Goal: Check status

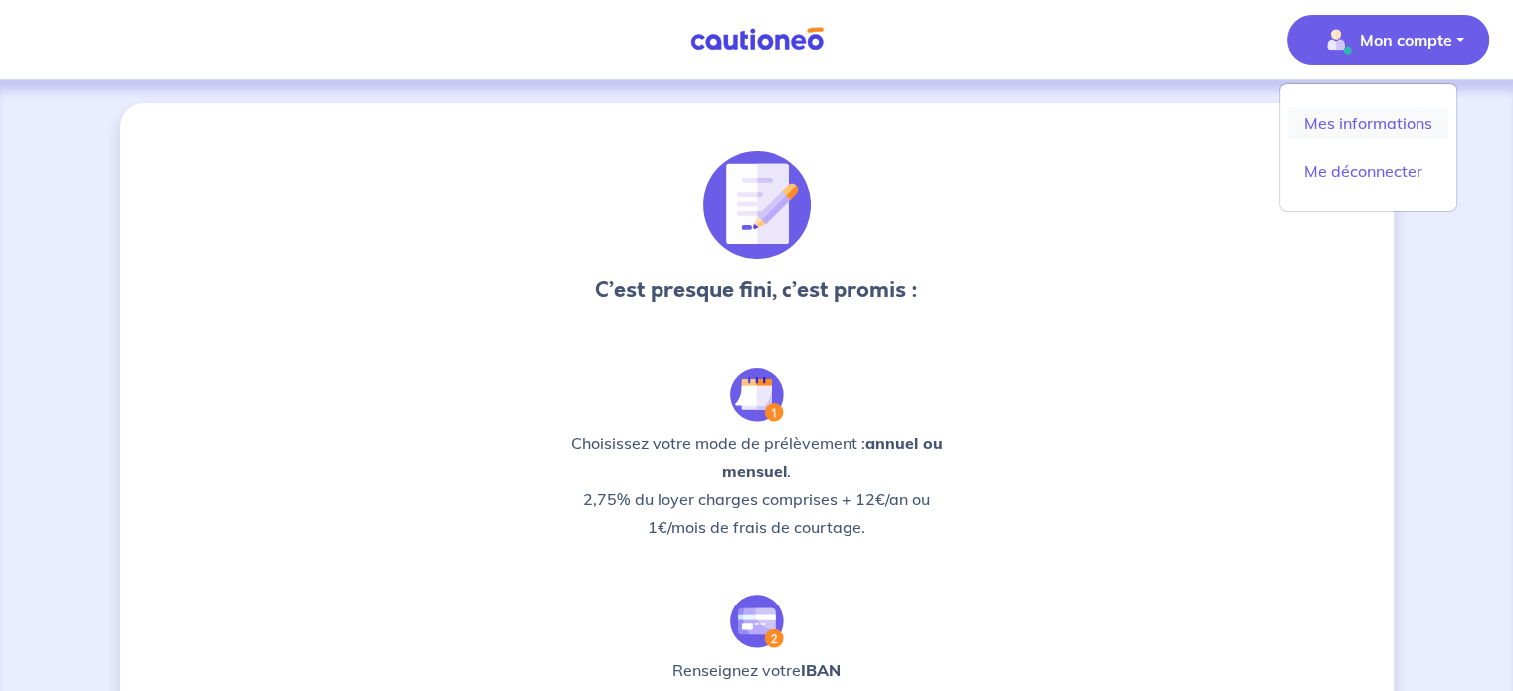
click at [1373, 134] on link "Mes informations" at bounding box center [1368, 123] width 160 height 32
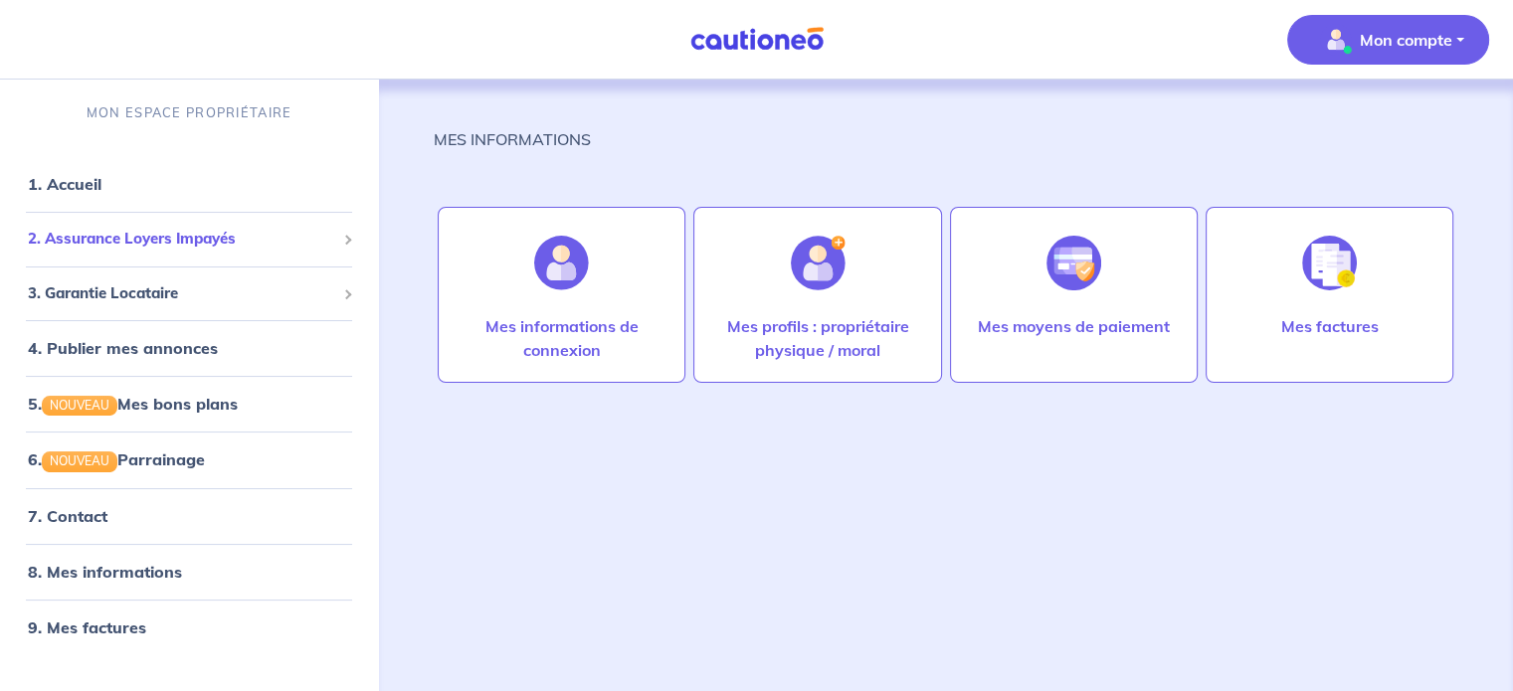
click at [183, 247] on span "2. Assurance Loyers Impayés" at bounding box center [181, 239] width 307 height 23
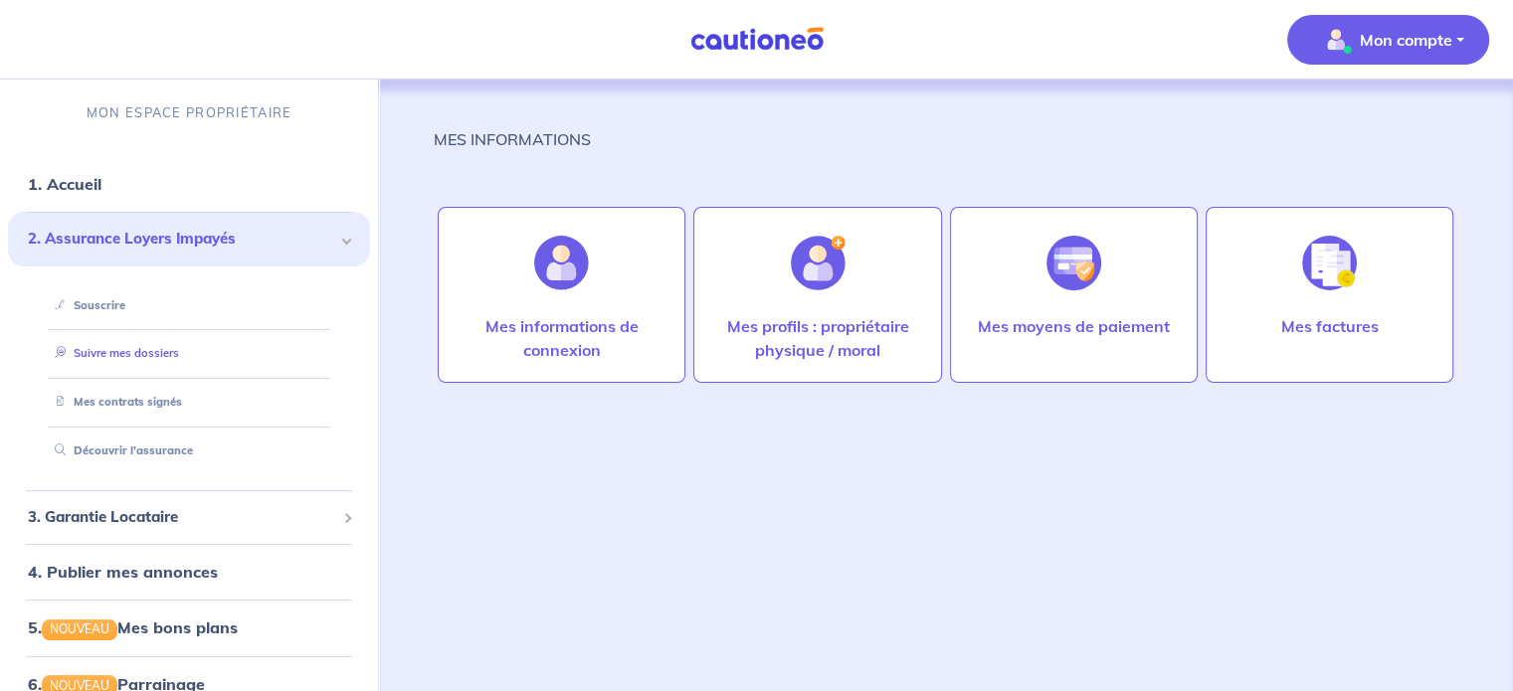
click at [171, 360] on link "Suivre mes dossiers" at bounding box center [113, 353] width 132 height 14
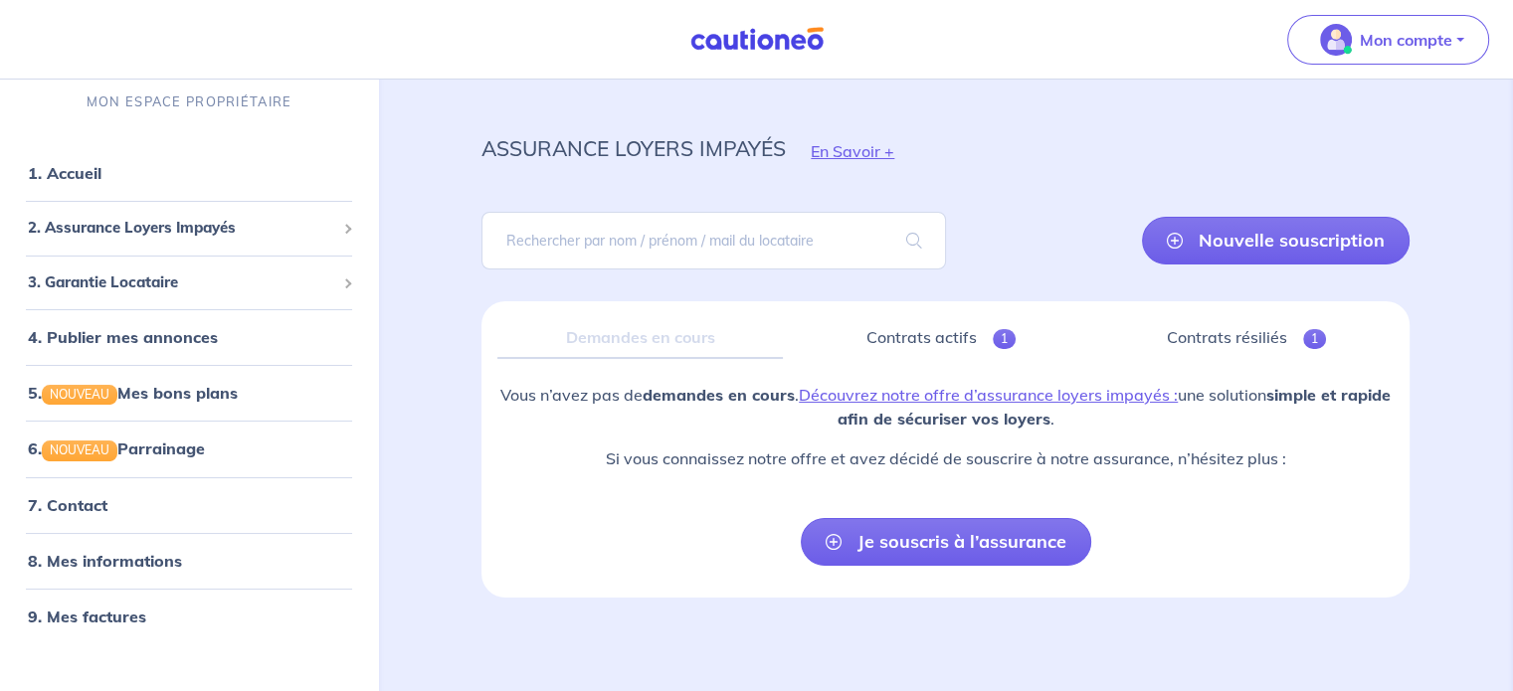
scroll to position [20, 0]
click at [907, 345] on link "Contrats actifs 1" at bounding box center [941, 339] width 284 height 42
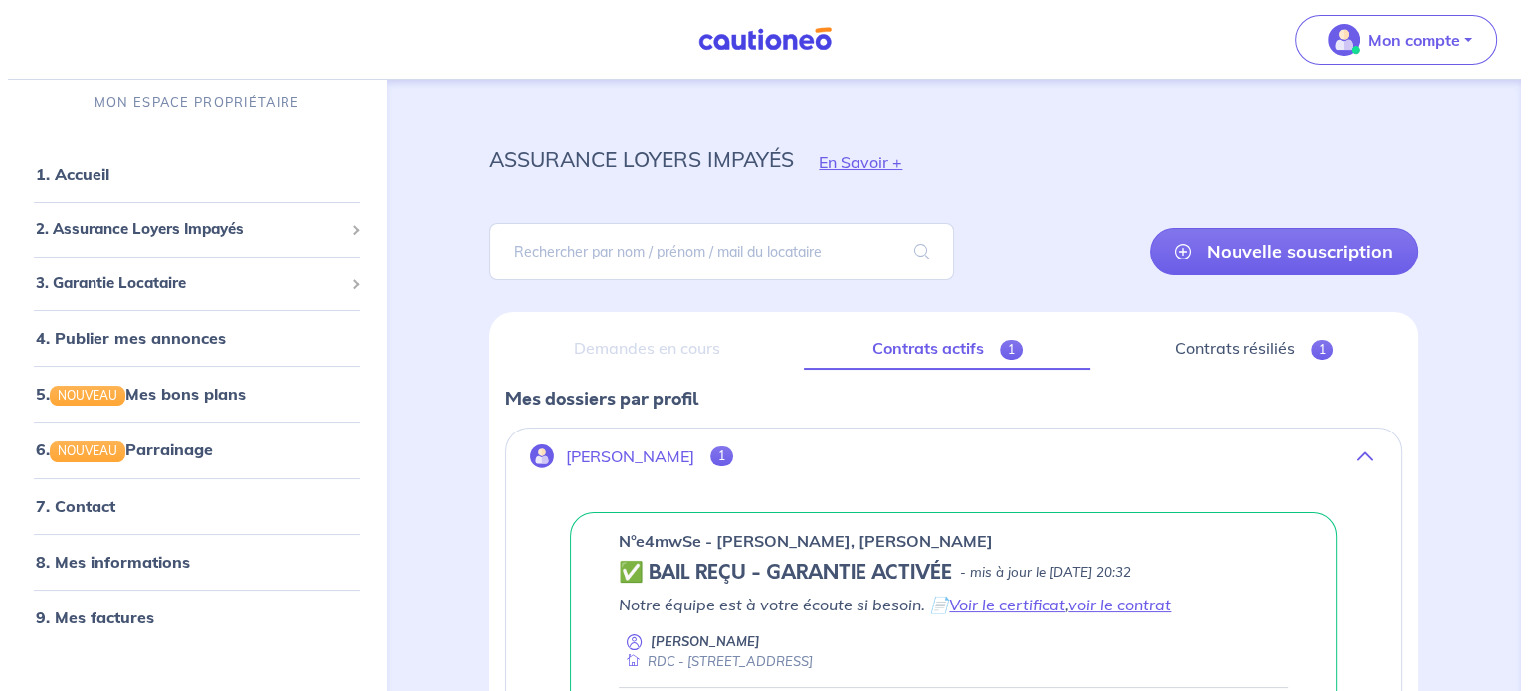
scroll to position [267, 0]
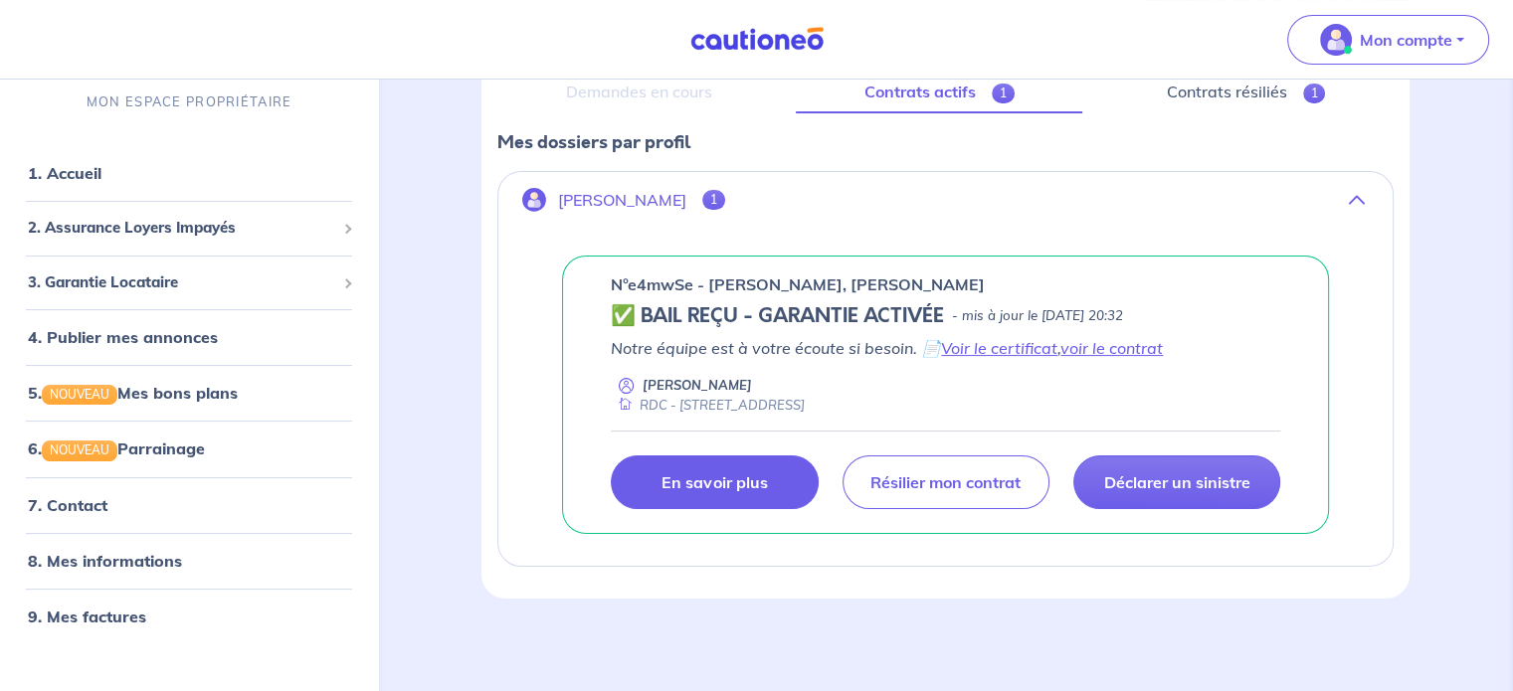
click at [753, 473] on p "En savoir plus" at bounding box center [713, 482] width 105 height 20
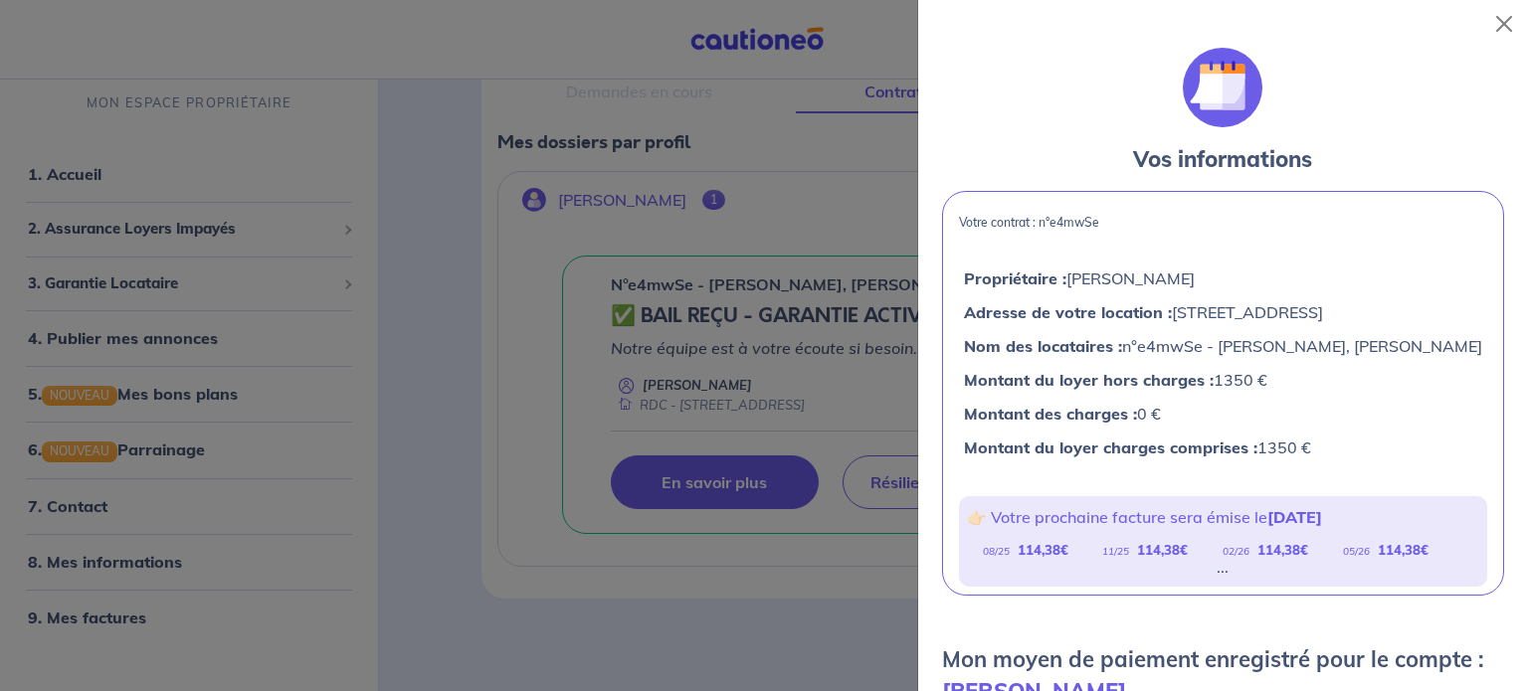
drag, startPoint x: 1214, startPoint y: 291, endPoint x: 1204, endPoint y: 365, distance: 74.3
click at [1204, 365] on div "Propriétaire : [PERSON_NAME] Adresse de votre location : [STREET_ADDRESS] Nom d…" at bounding box center [1223, 363] width 526 height 203
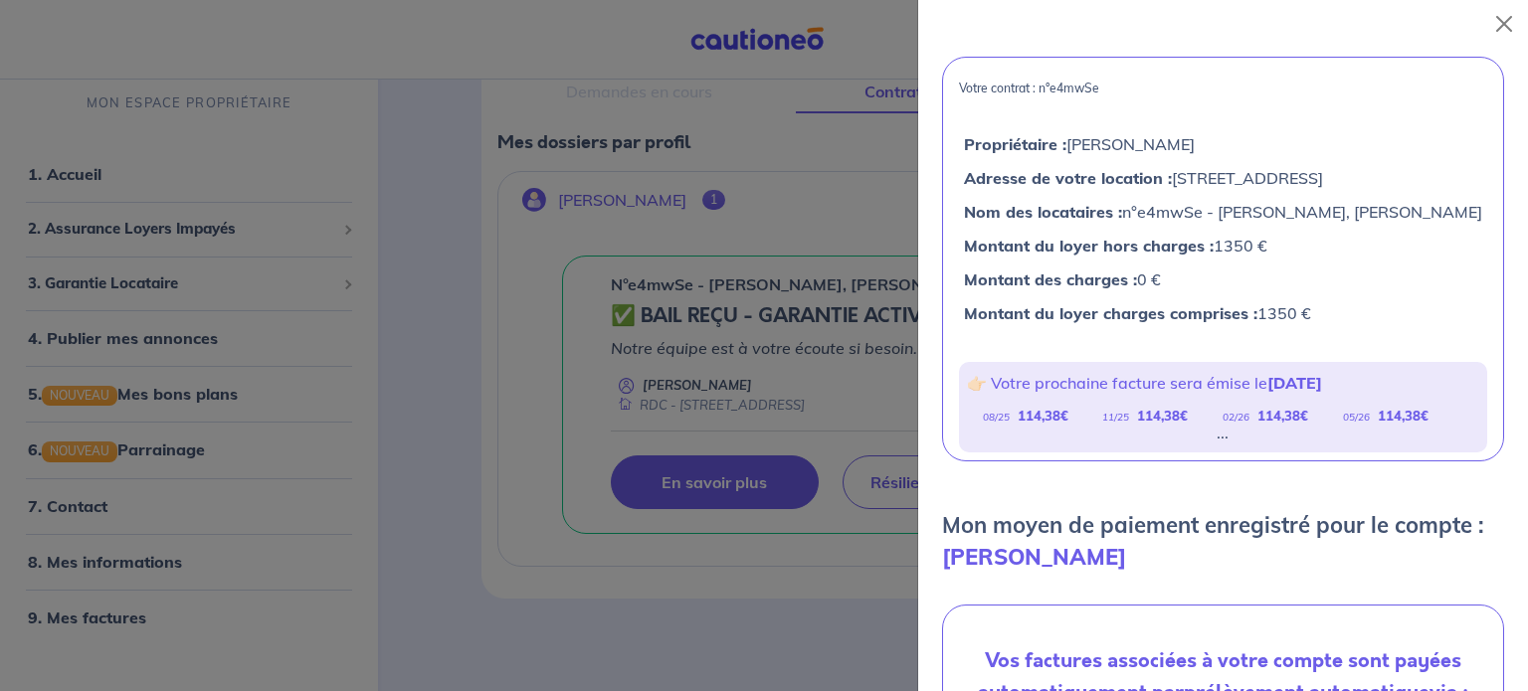
scroll to position [141, 0]
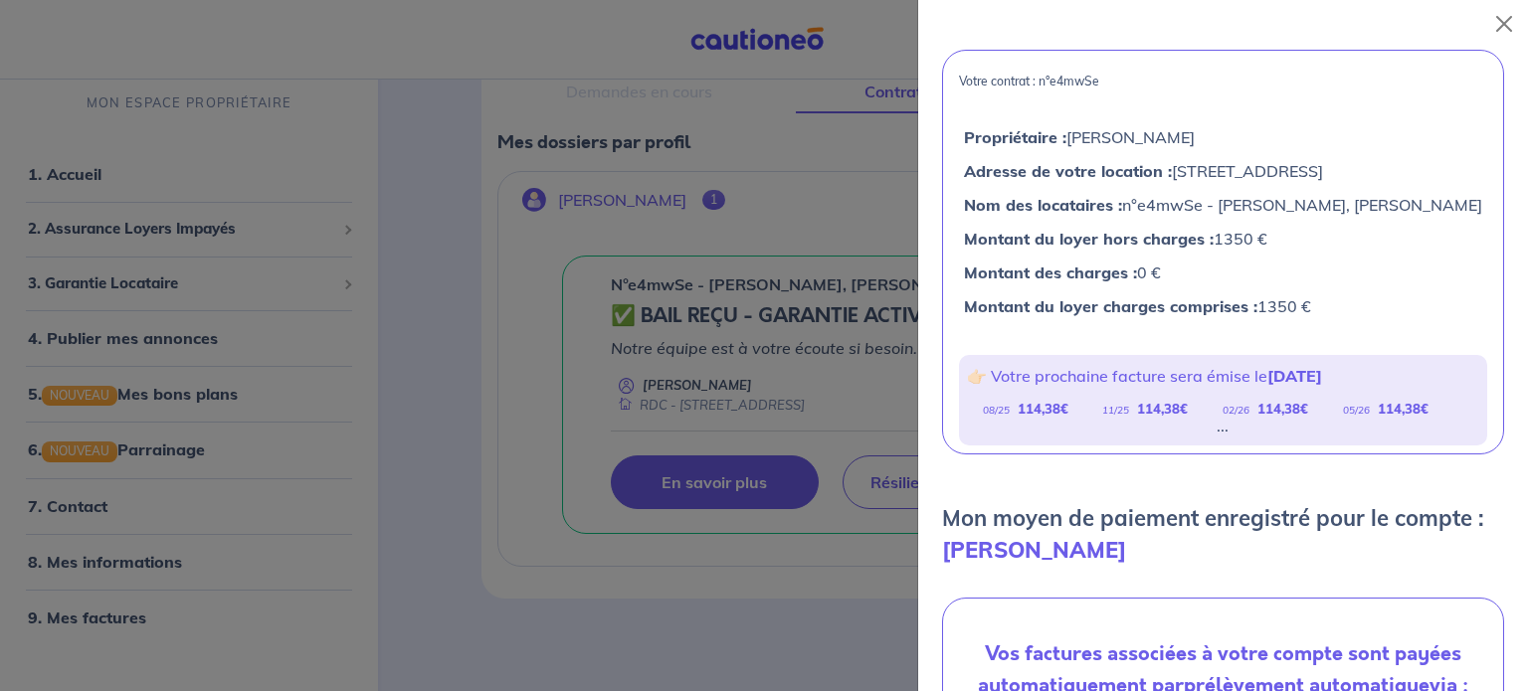
click at [1139, 523] on form "Vos informations Votre contrat : n°e4mwSe Propriétaire : [PERSON_NAME] Adresse …" at bounding box center [1223, 571] width 562 height 1328
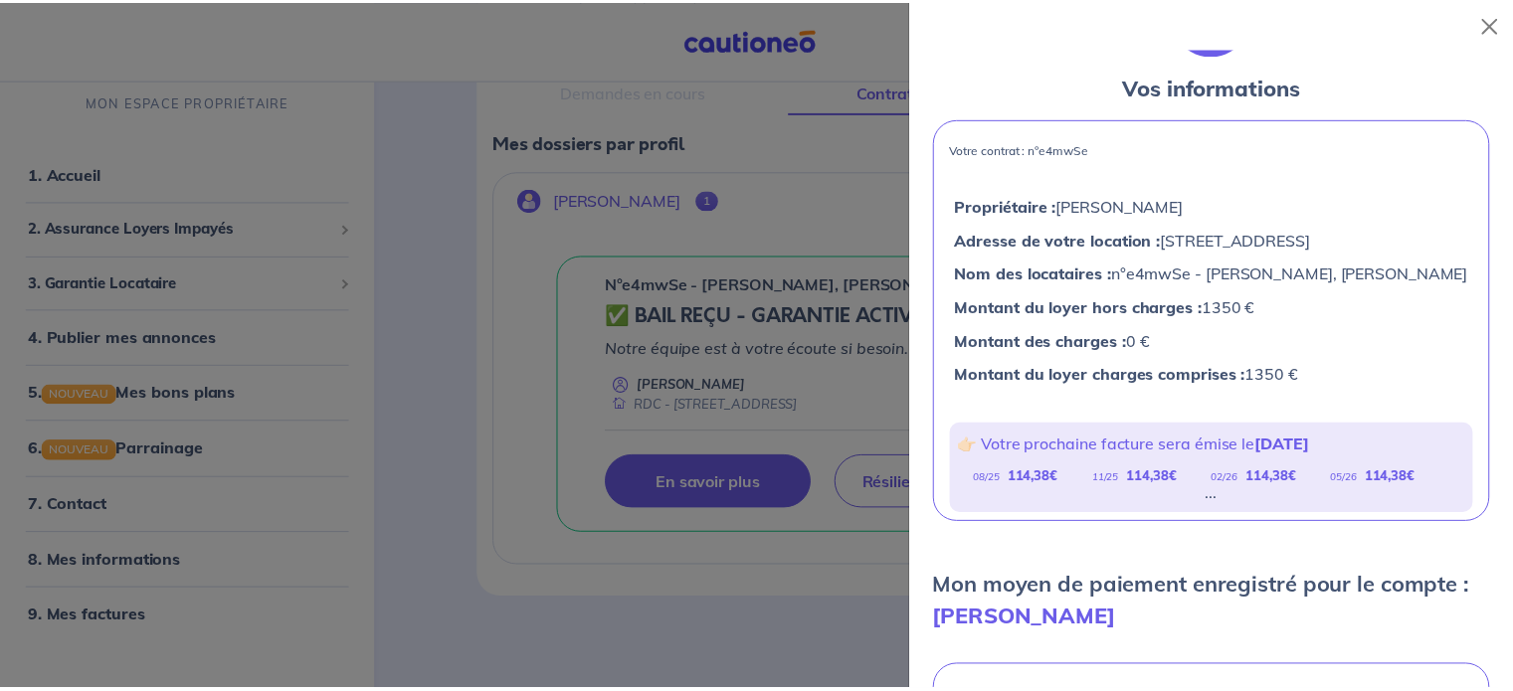
scroll to position [145, 0]
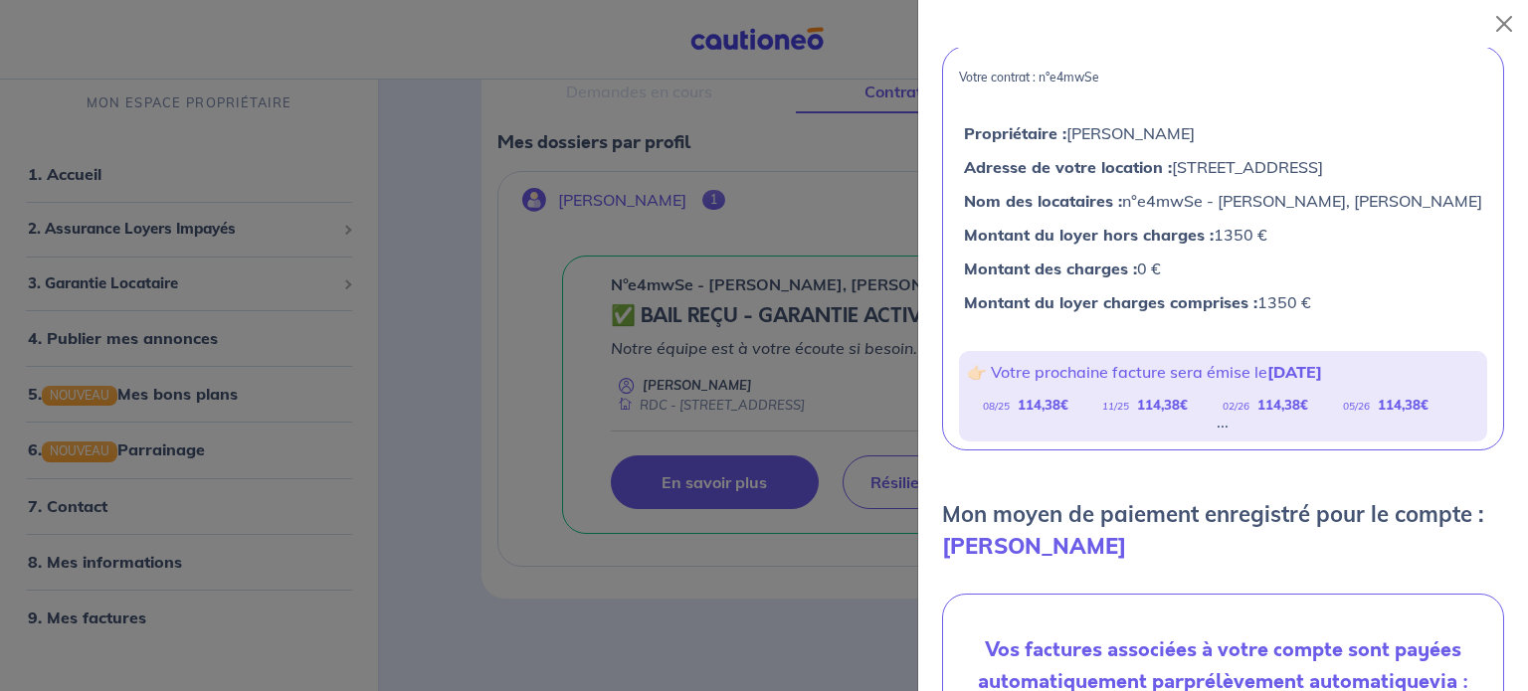
click at [497, 268] on div at bounding box center [764, 345] width 1528 height 691
